Goal: Task Accomplishment & Management: Use online tool/utility

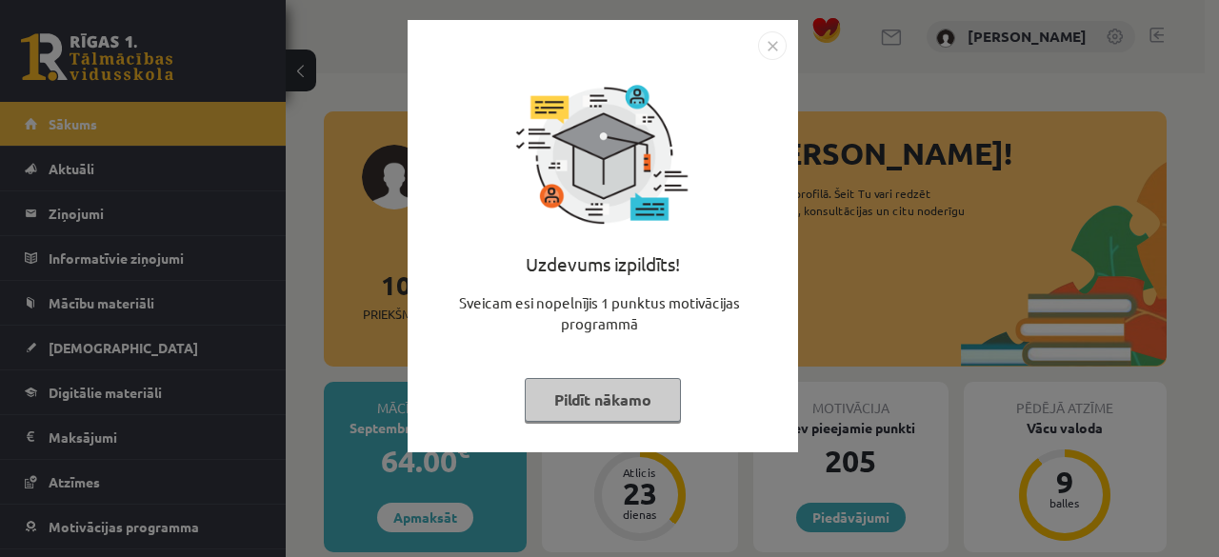
click at [620, 401] on button "Pildīt nākamo" at bounding box center [603, 400] width 156 height 44
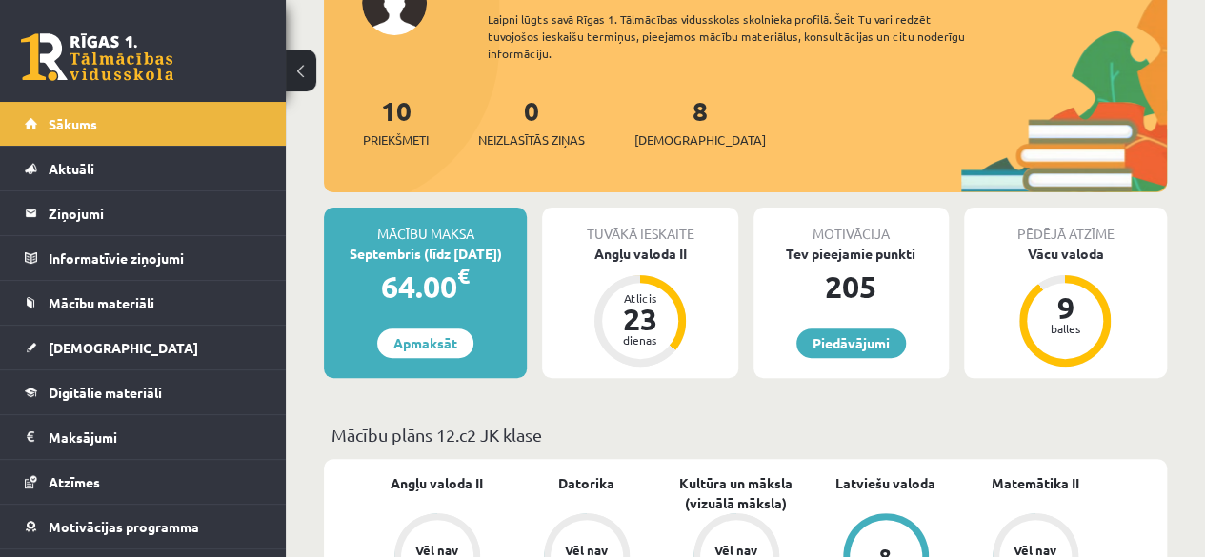
scroll to position [175, 0]
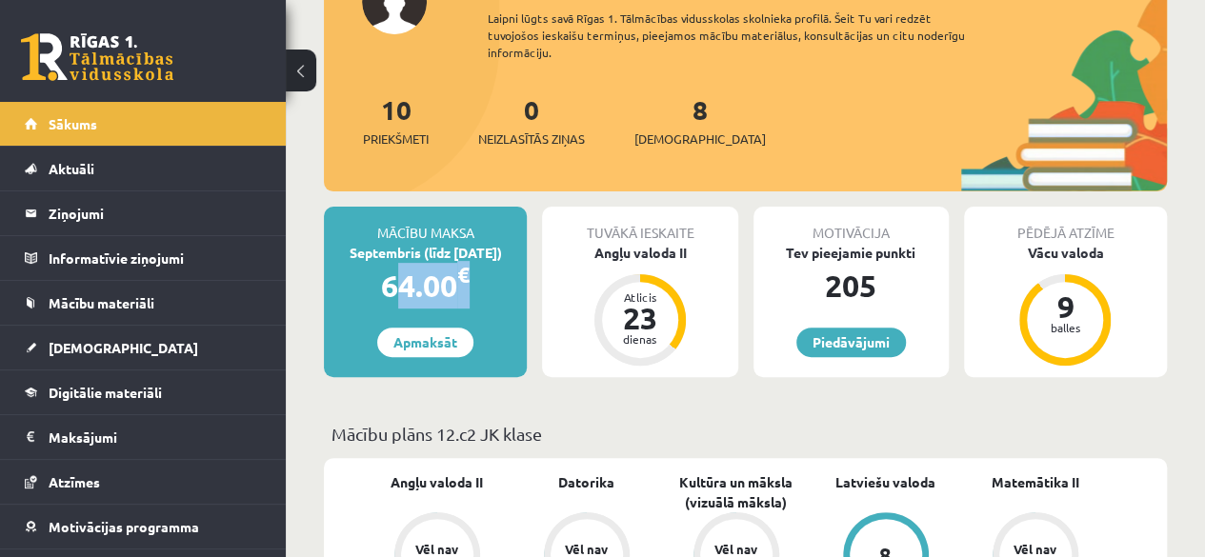
drag, startPoint x: 468, startPoint y: 288, endPoint x: 383, endPoint y: 295, distance: 85.1
click at [383, 295] on div "64.00 €" at bounding box center [425, 286] width 203 height 46
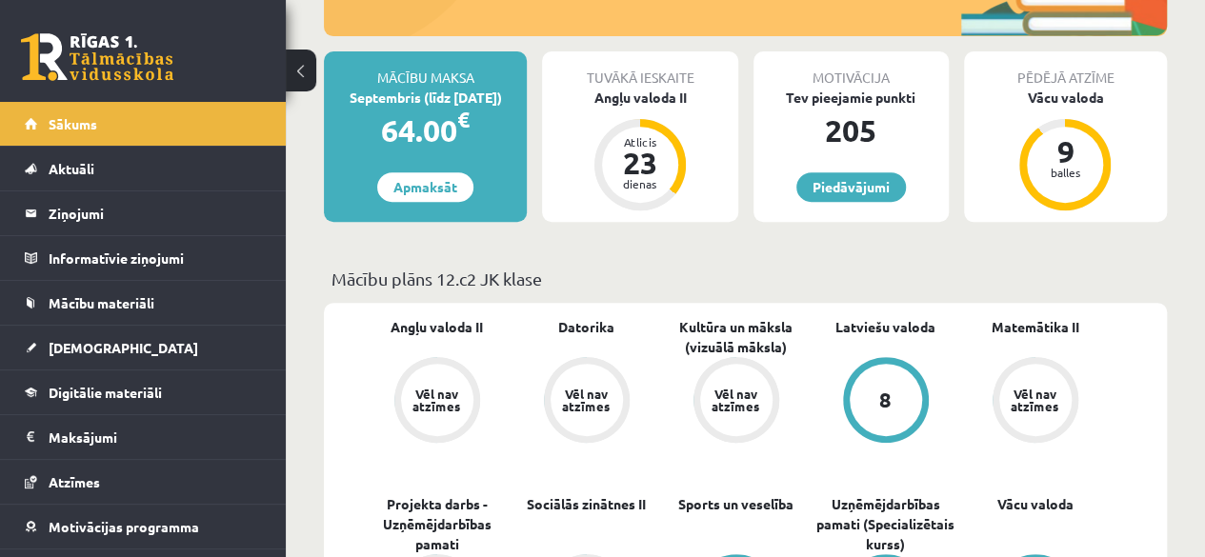
scroll to position [330, 0]
